Goal: Navigation & Orientation: Find specific page/section

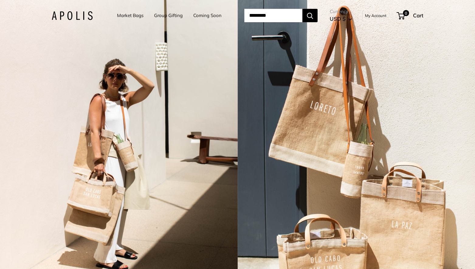
click at [121, 14] on link "Market Bags" at bounding box center [130, 15] width 26 height 9
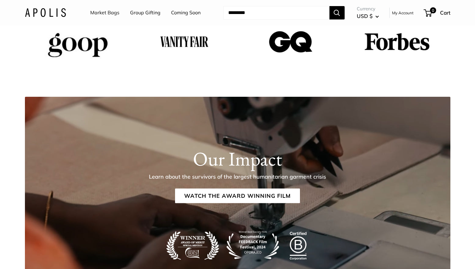
scroll to position [955, 0]
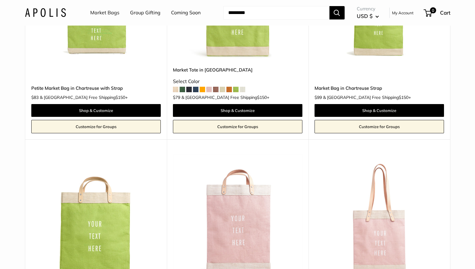
scroll to position [1102, 0]
